Goal: Task Accomplishment & Management: Manage account settings

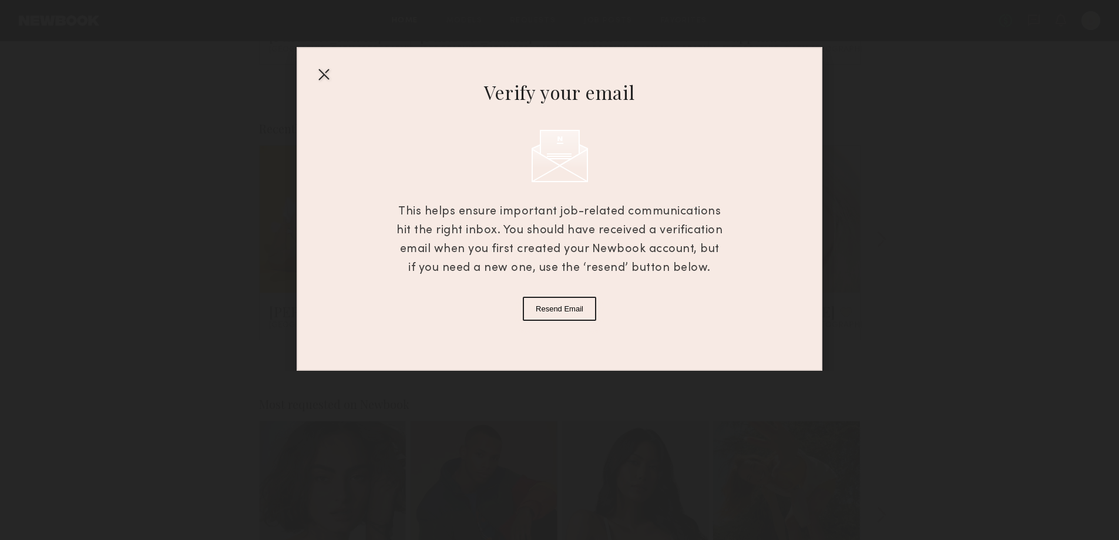
scroll to position [411, 0]
click at [562, 310] on button "Resend Email" at bounding box center [559, 309] width 73 height 24
click at [320, 76] on div at bounding box center [323, 74] width 19 height 19
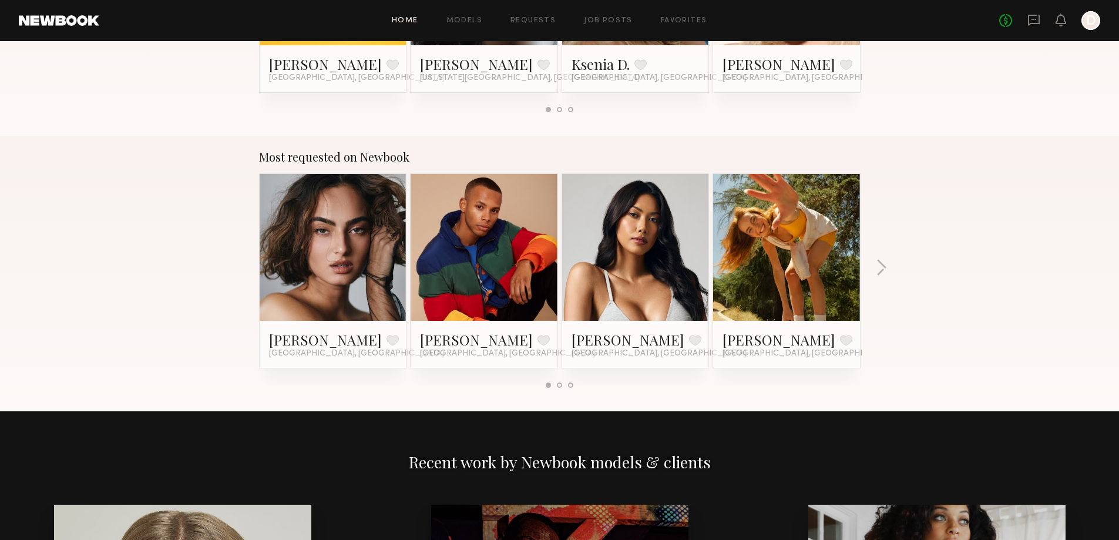
scroll to position [529, 0]
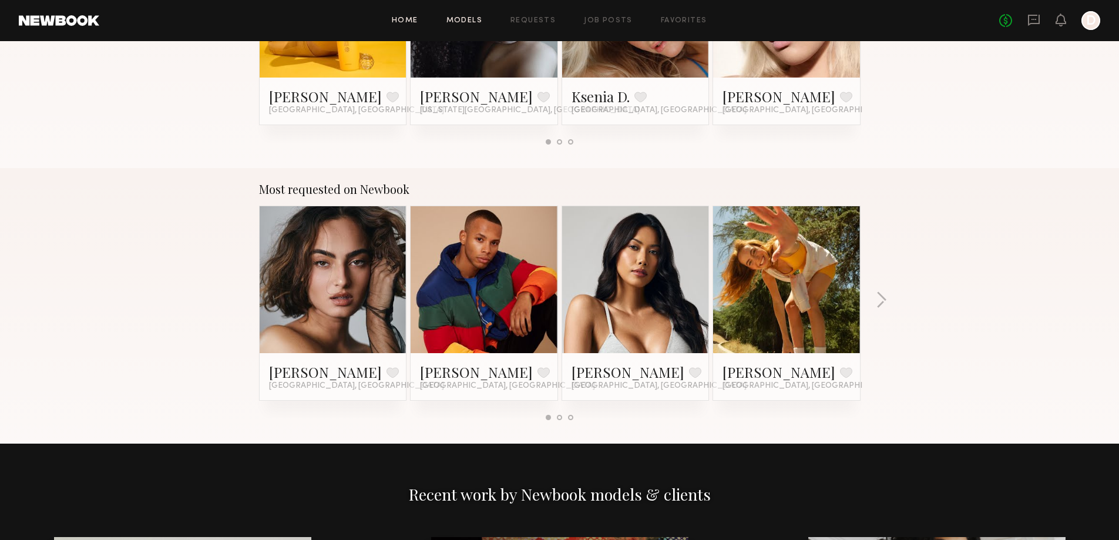
click at [466, 18] on link "Models" at bounding box center [464, 21] width 36 height 8
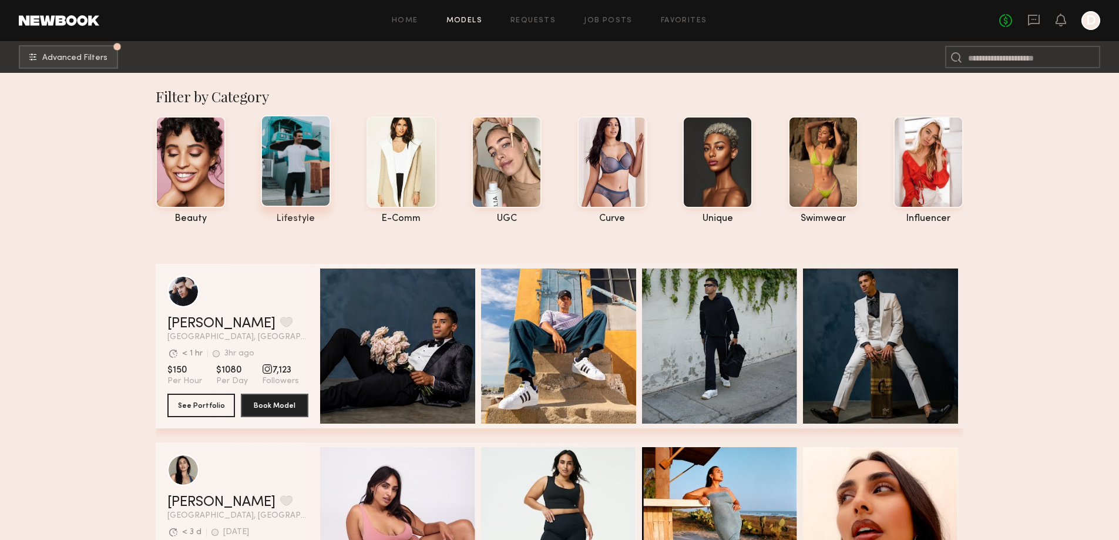
click at [326, 197] on div at bounding box center [296, 161] width 70 height 92
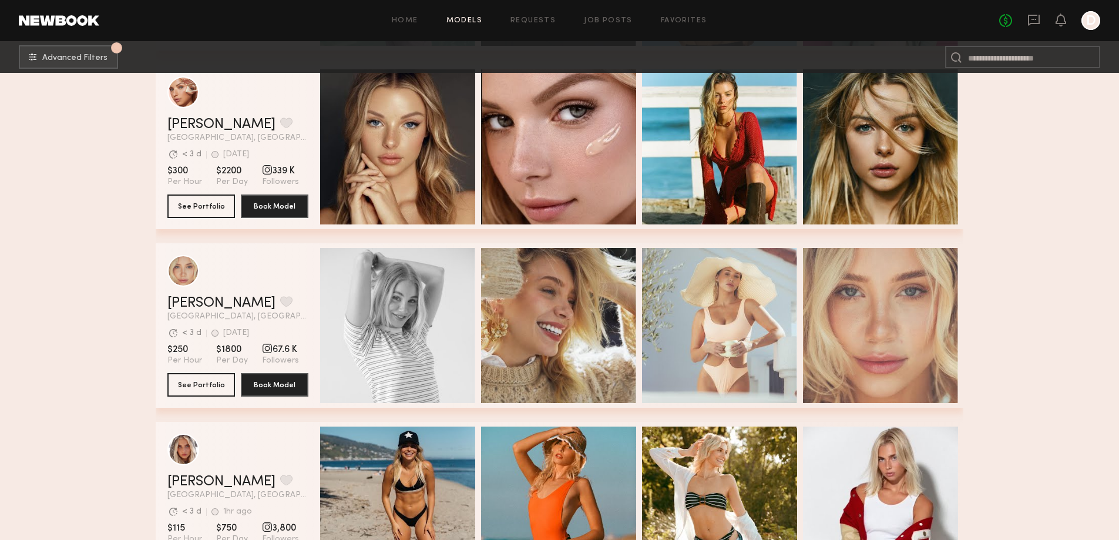
scroll to position [6374, 0]
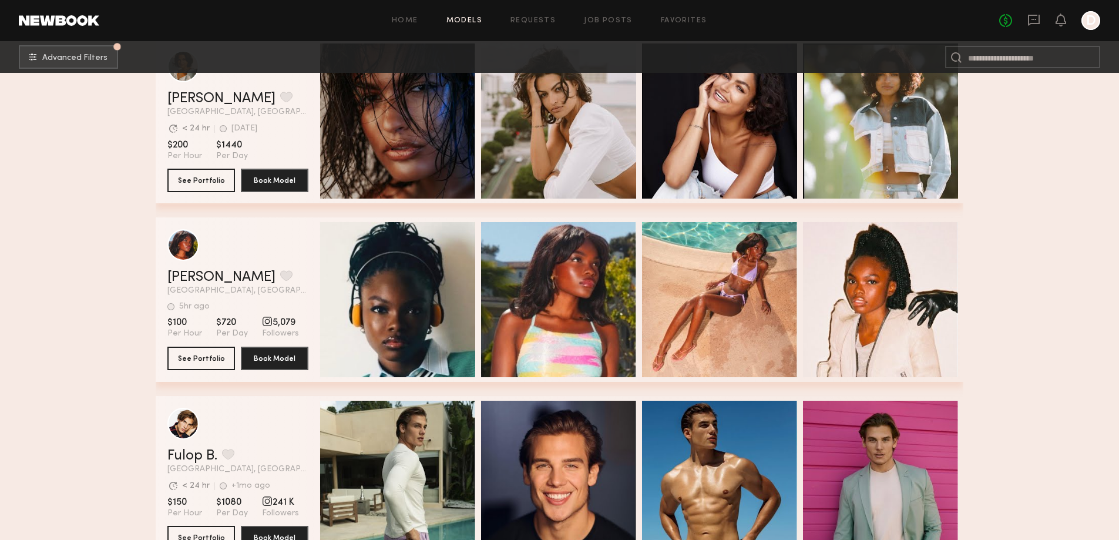
scroll to position [2957, 0]
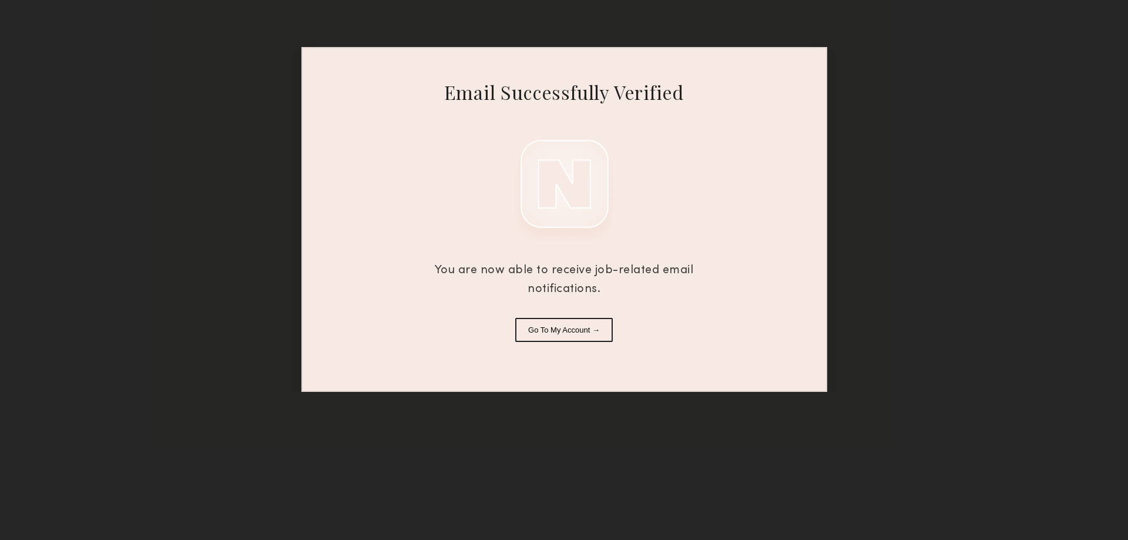
click at [601, 332] on button "Go To My Account →" at bounding box center [563, 330] width 97 height 24
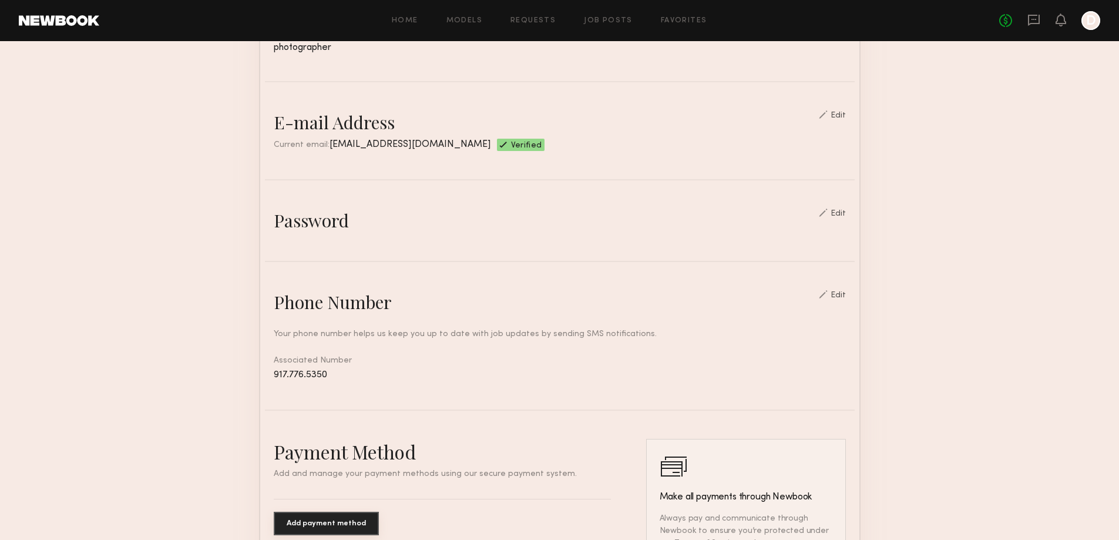
scroll to position [352, 0]
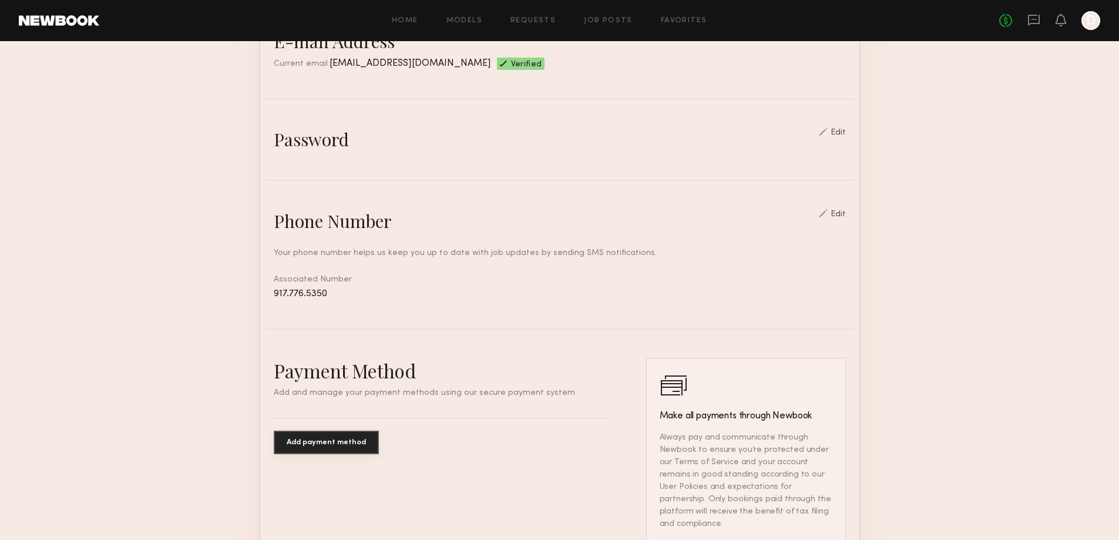
click at [825, 136] on div at bounding box center [823, 131] width 9 height 8
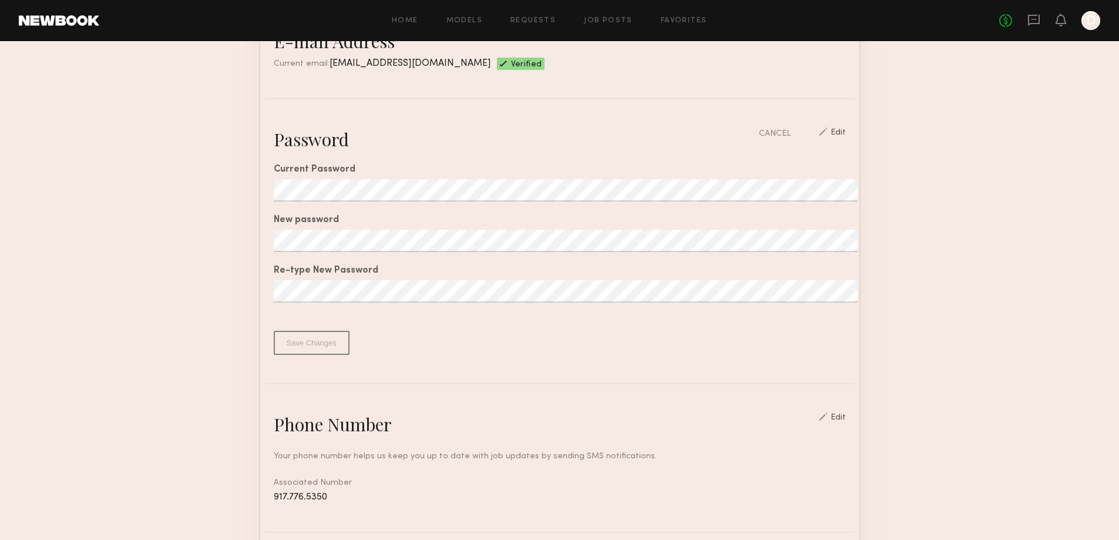
click at [788, 355] on div "Current Password New password Re-type New Password From 8 to 25 characters At l…" at bounding box center [560, 253] width 572 height 204
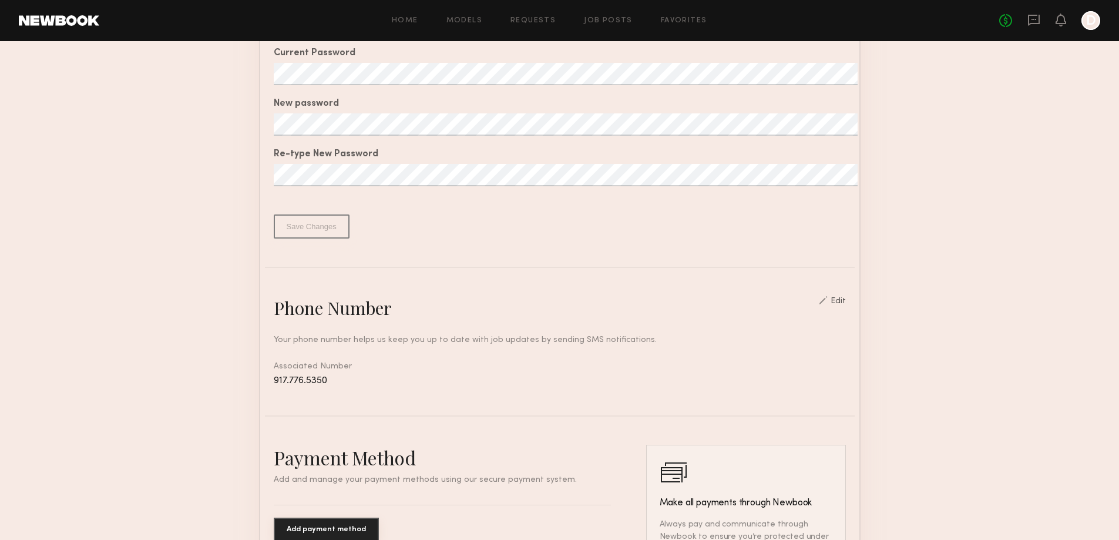
scroll to position [470, 0]
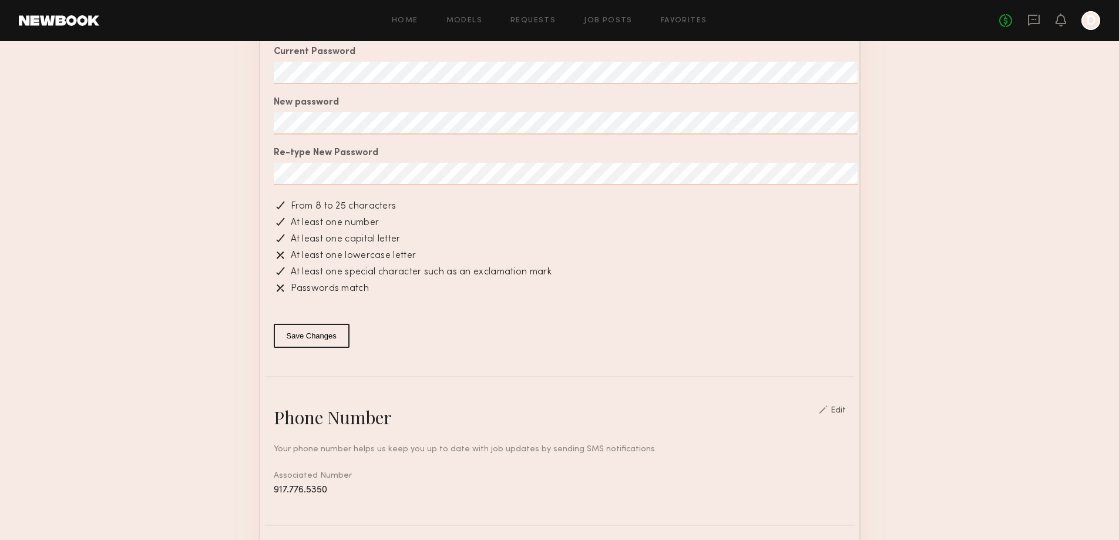
click at [265, 145] on div "Password CANCEL Edit Current Password New password Re-type New Password From 8 …" at bounding box center [560, 179] width 590 height 338
click at [322, 348] on button "Save Changes" at bounding box center [312, 336] width 76 height 24
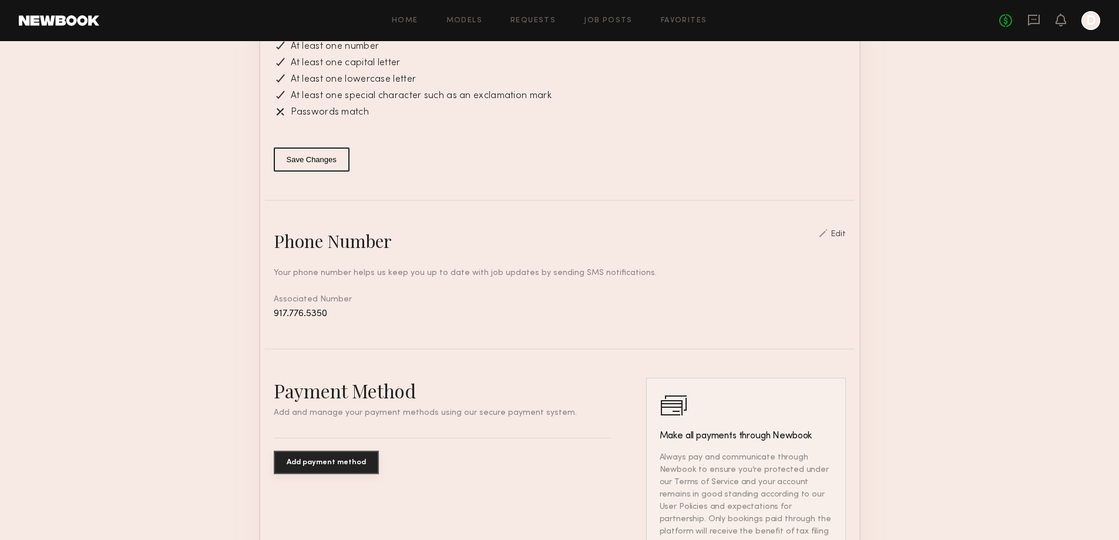
click at [317, 172] on button "Save Changes" at bounding box center [312, 159] width 76 height 24
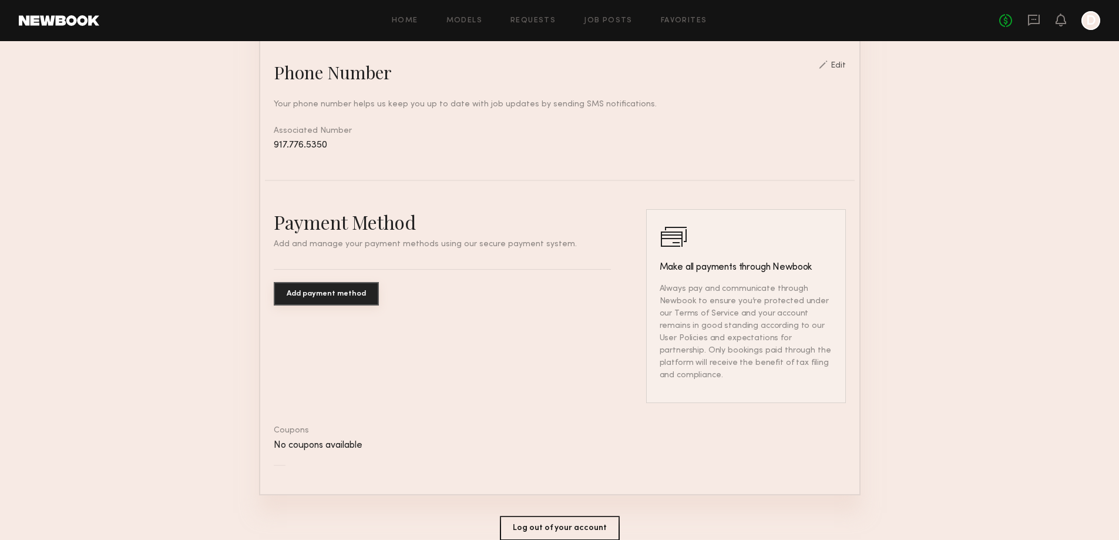
scroll to position [881, 0]
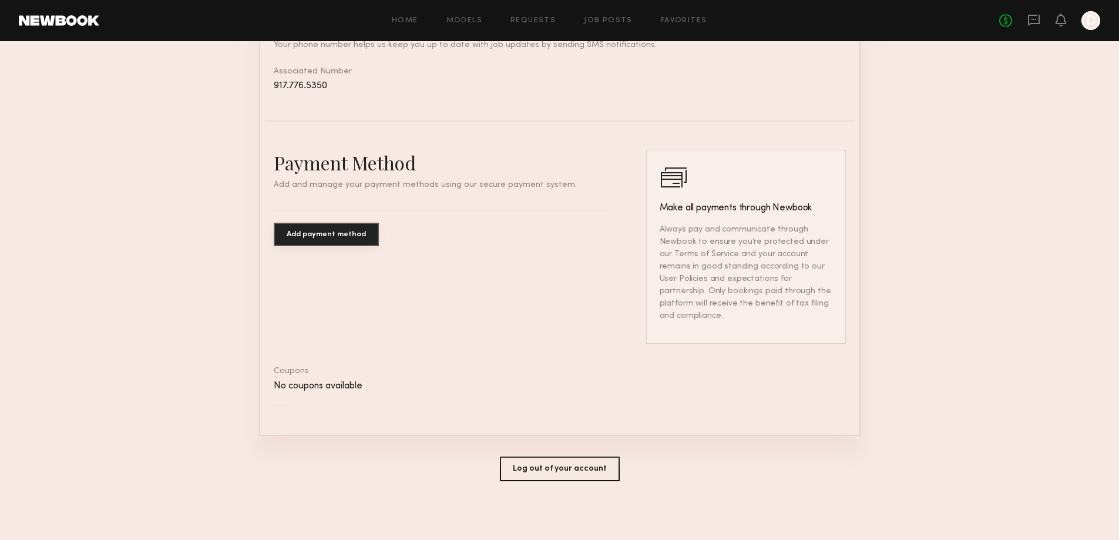
click at [311, 246] on button "Add payment method" at bounding box center [326, 234] width 105 height 23
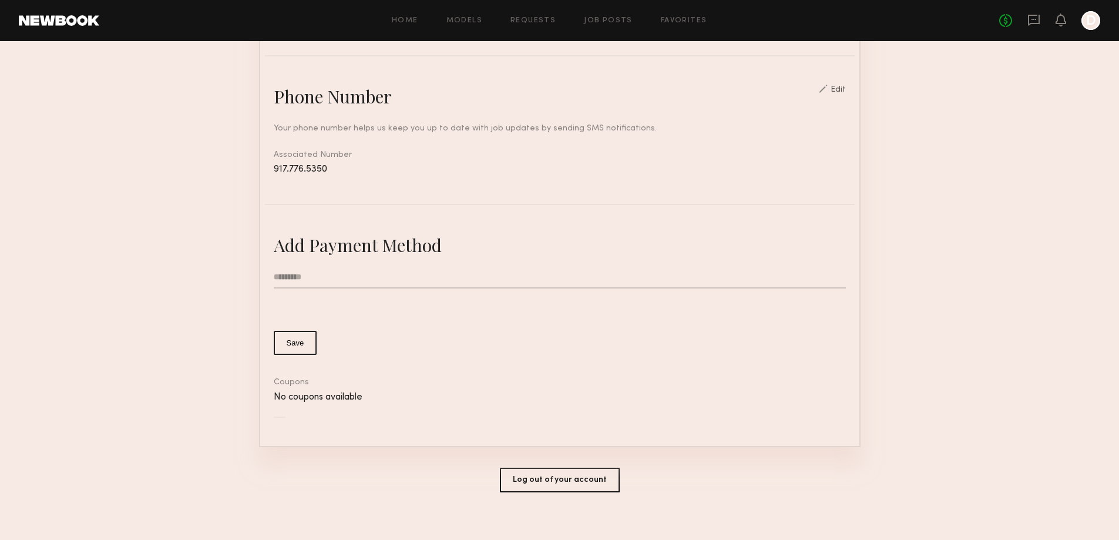
scroll to position [830, 0]
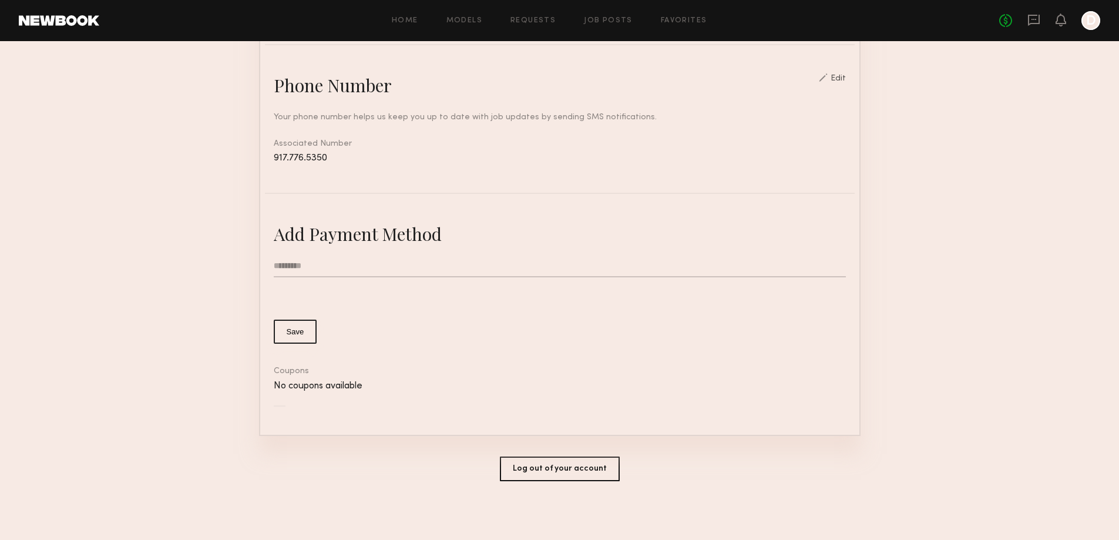
click at [301, 320] on button "Save" at bounding box center [295, 332] width 43 height 24
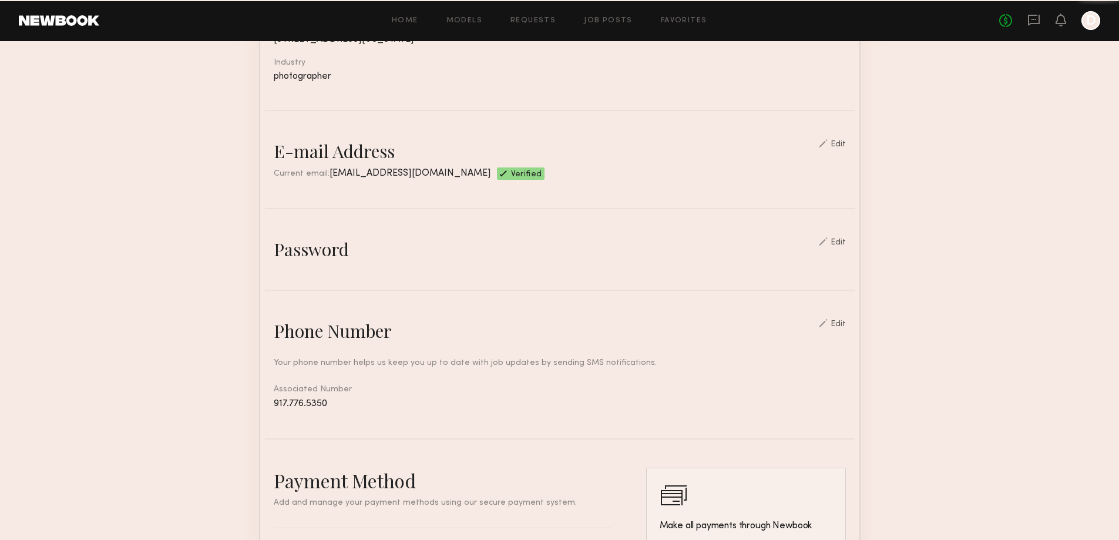
scroll to position [0, 0]
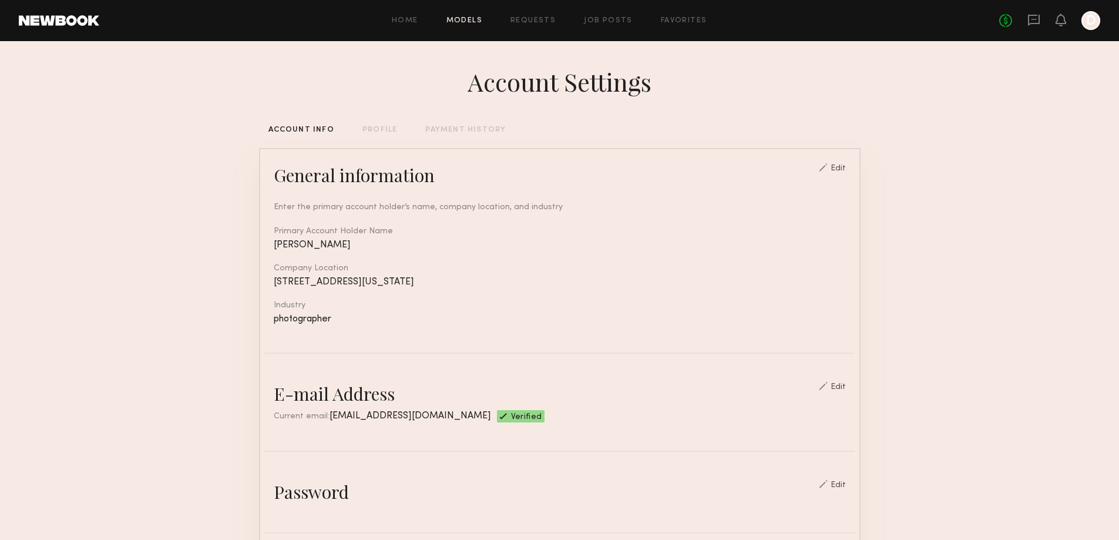
click at [459, 18] on link "Models" at bounding box center [464, 21] width 36 height 8
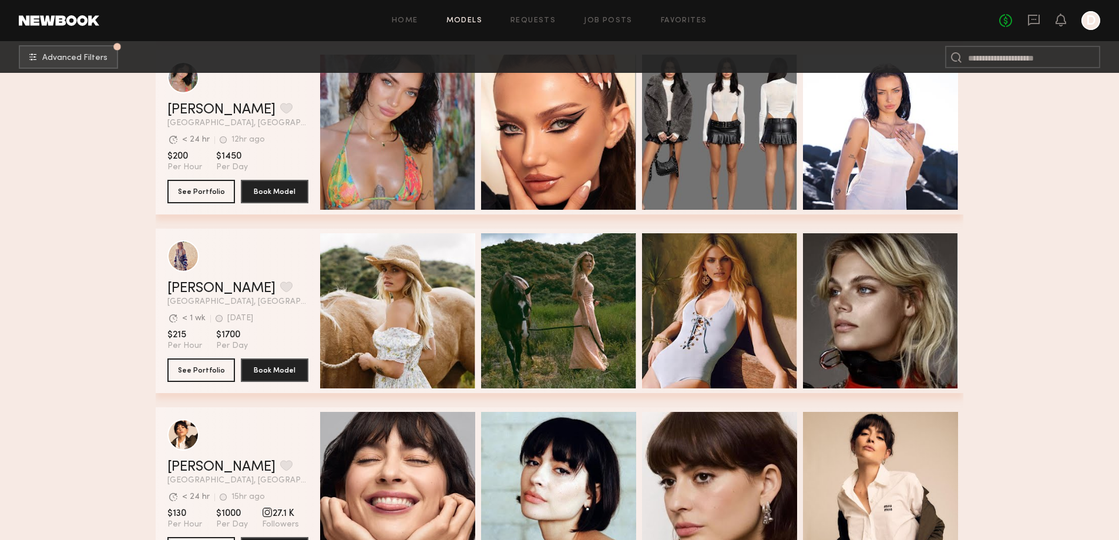
scroll to position [1468, 0]
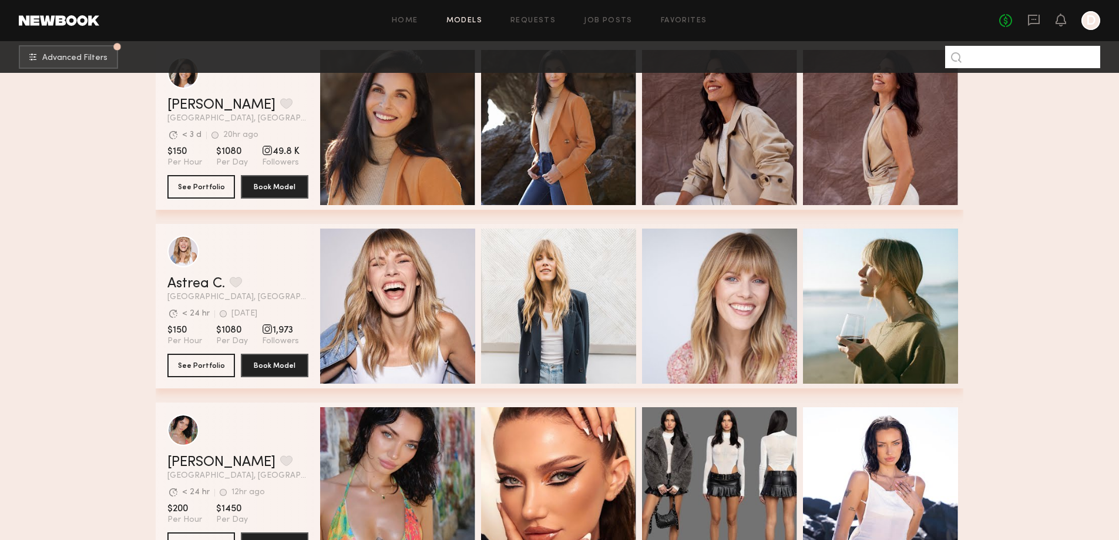
click at [1027, 59] on input at bounding box center [1022, 57] width 155 height 22
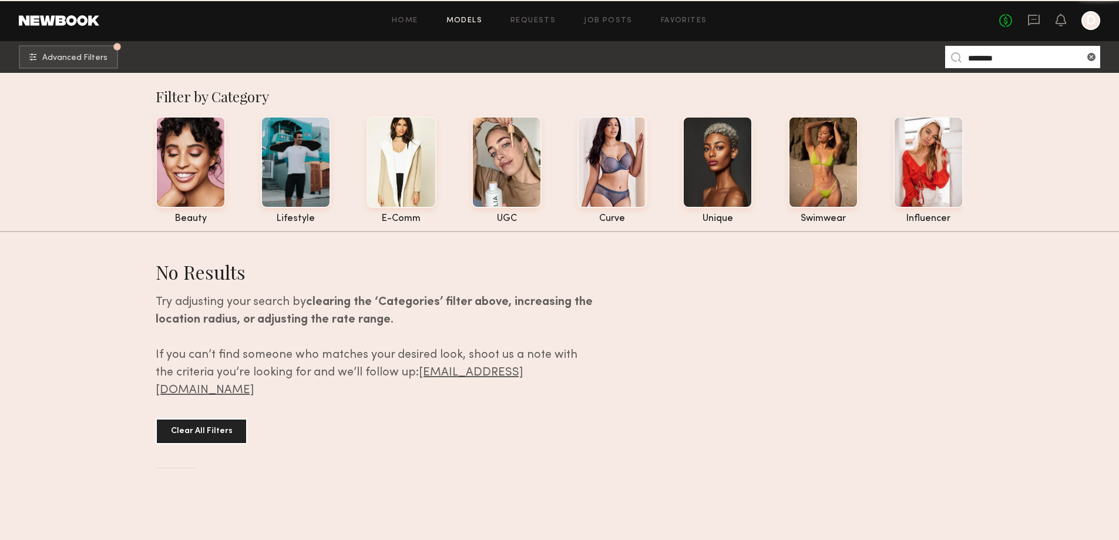
type input "********"
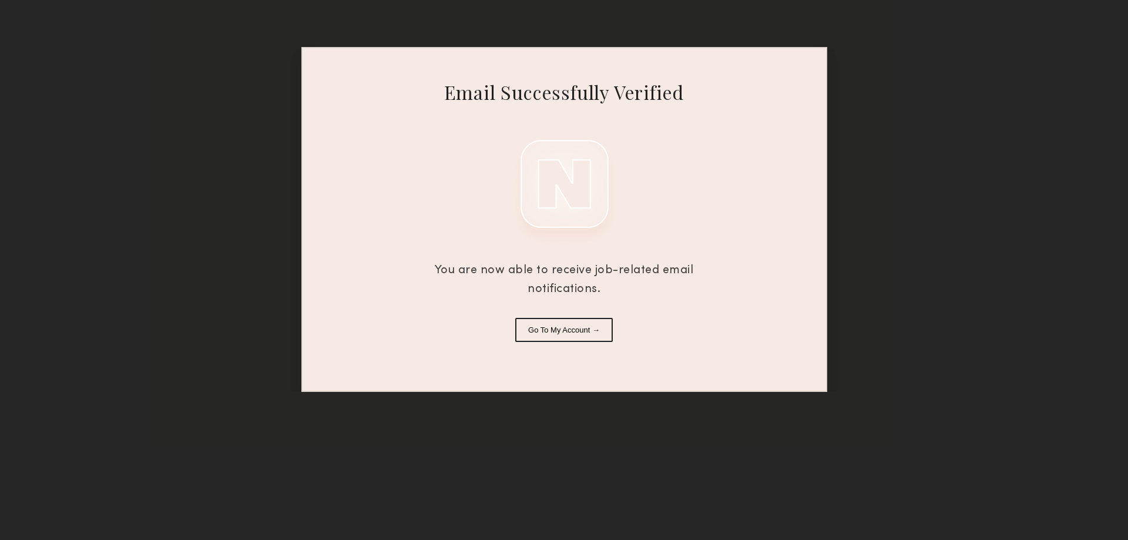
click at [523, 14] on div "Email Successfully Verified You are now able to receive job-related email notif…" at bounding box center [564, 196] width 1128 height 392
